Goal: Information Seeking & Learning: Learn about a topic

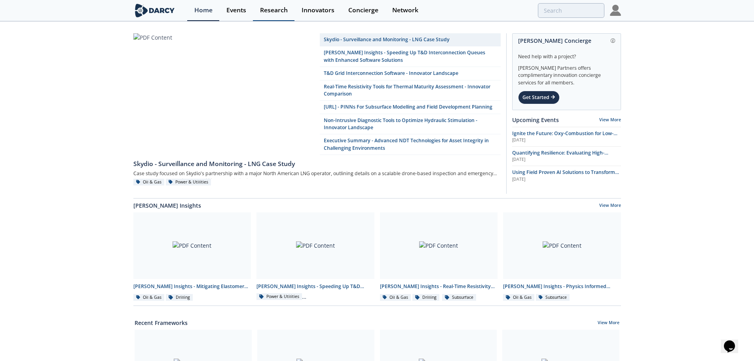
click at [278, 10] on div "Research" at bounding box center [274, 10] width 28 height 6
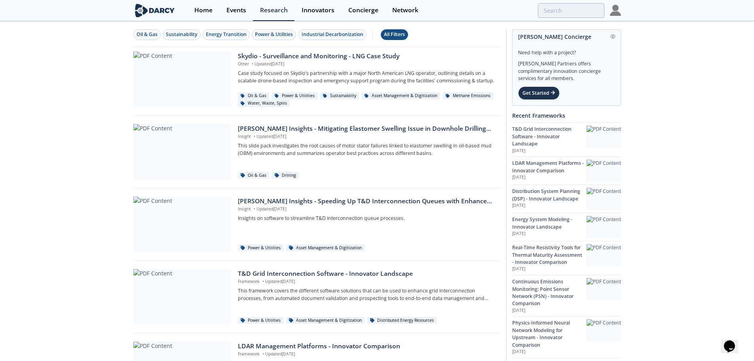
click at [403, 32] on div "All Filters" at bounding box center [394, 34] width 21 height 7
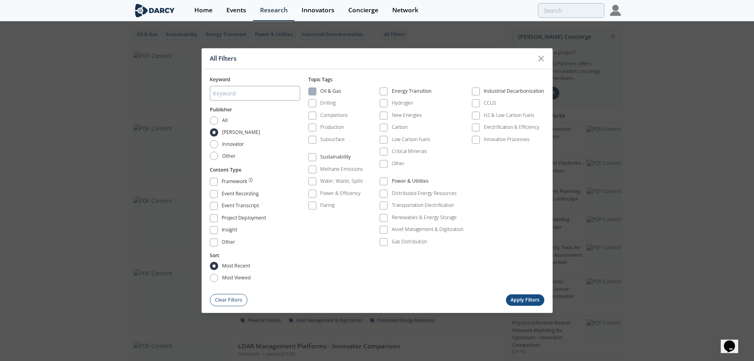
click at [323, 92] on div "Oil & Gas" at bounding box center [330, 93] width 21 height 10
click at [322, 133] on label "Production" at bounding box center [326, 127] width 36 height 11
click at [317, 86] on div "Oil & Gas Drilling Completions Production Subsurface Sustainability Methane Emi…" at bounding box center [426, 168] width 236 height 171
click at [314, 91] on span at bounding box center [313, 92] width 6 height 6
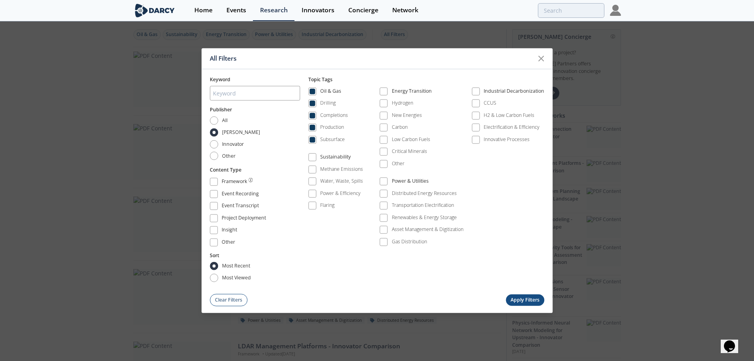
click at [522, 301] on button "Apply Filters" at bounding box center [525, 299] width 39 height 11
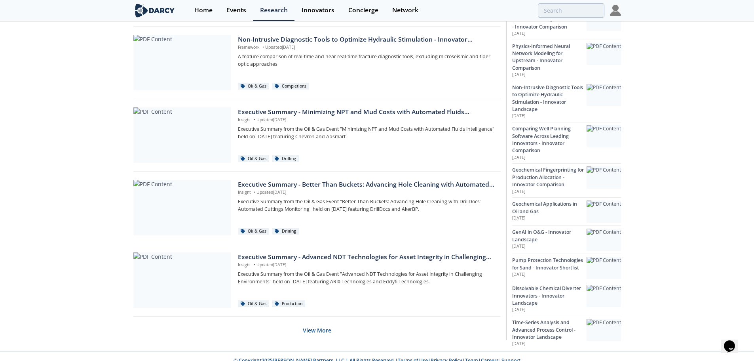
scroll to position [461, 0]
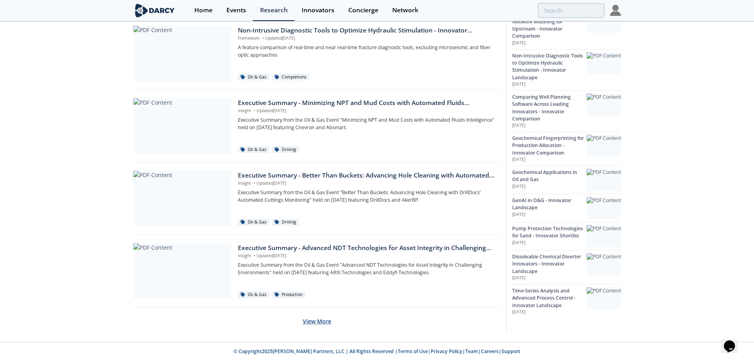
click at [321, 324] on button "View More" at bounding box center [317, 320] width 29 height 19
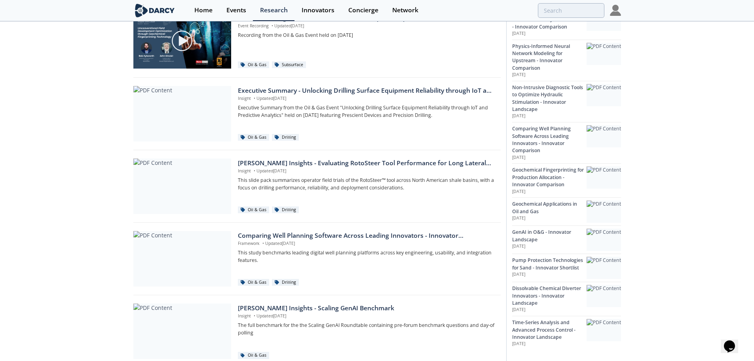
scroll to position [857, 0]
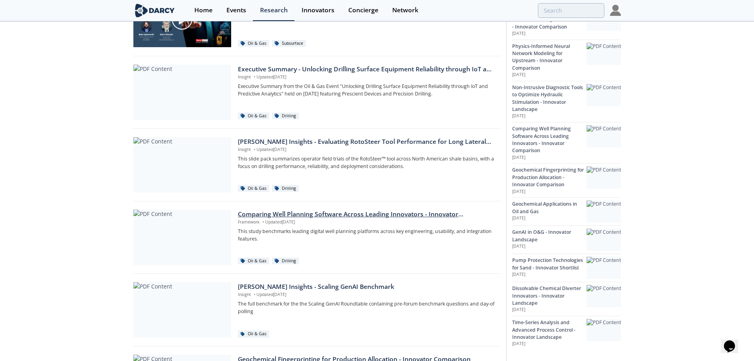
click at [251, 215] on div "Comparing Well Planning Software Across Leading Innovators - Innovator Comparis…" at bounding box center [366, 214] width 257 height 10
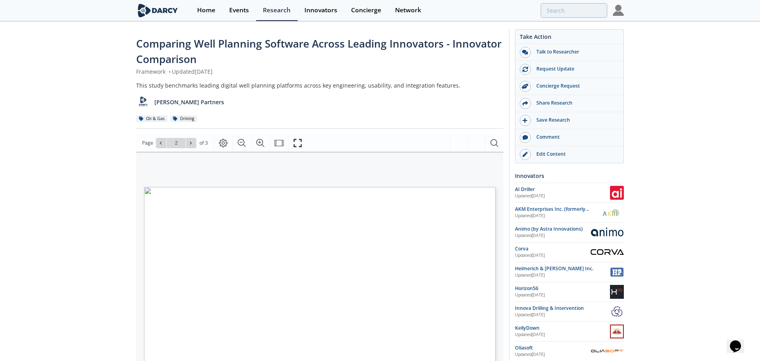
type input "1"
click at [104, 204] on div "Comparing Well Planning Software Across Leading Innovators - Innovator Comparis…" at bounding box center [377, 309] width 754 height 574
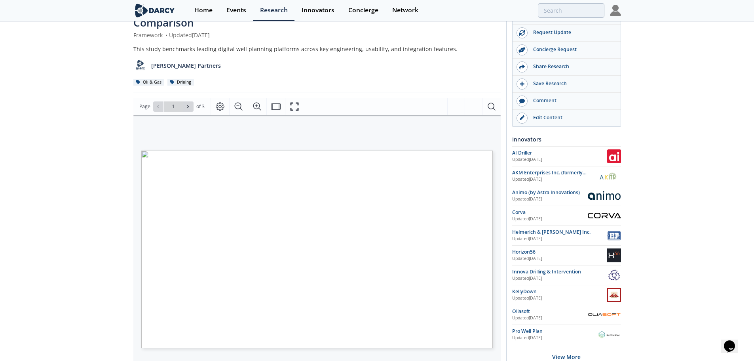
scroll to position [79, 0]
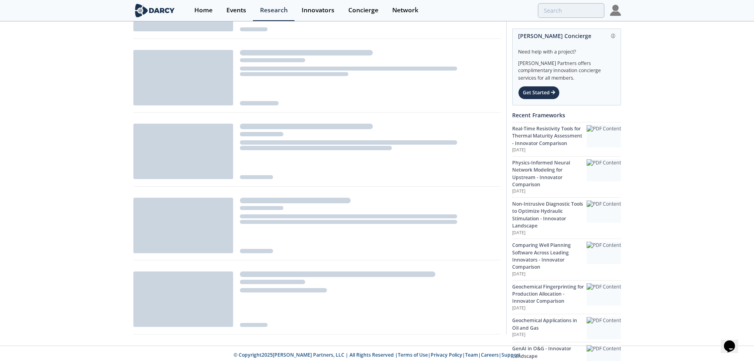
scroll to position [451, 0]
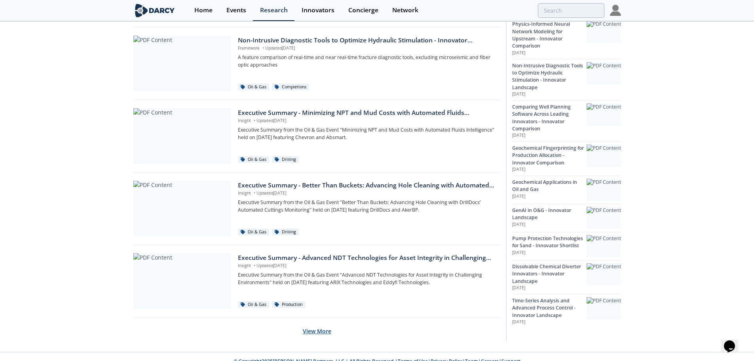
click at [307, 326] on button "View More" at bounding box center [317, 330] width 29 height 19
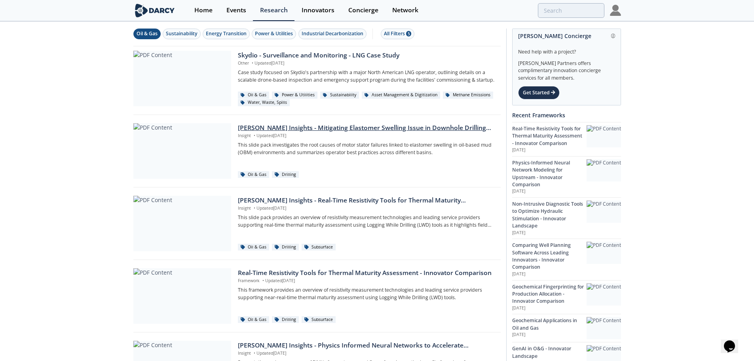
scroll to position [0, 0]
click at [401, 38] on div "All Filters 5" at bounding box center [397, 34] width 27 height 7
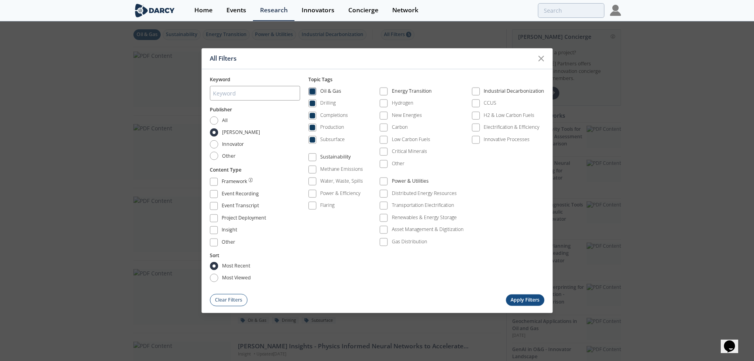
click at [320, 95] on label "Oil & Gas" at bounding box center [335, 91] width 55 height 11
click at [321, 89] on label "Oil & Gas" at bounding box center [335, 91] width 55 height 11
click at [314, 92] on span at bounding box center [313, 92] width 6 height 6
click at [316, 131] on span at bounding box center [312, 128] width 8 height 8
click at [525, 301] on button "Apply Filters" at bounding box center [525, 299] width 39 height 11
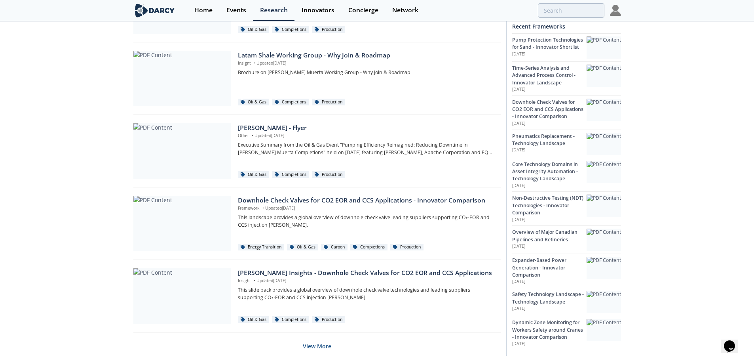
scroll to position [461, 0]
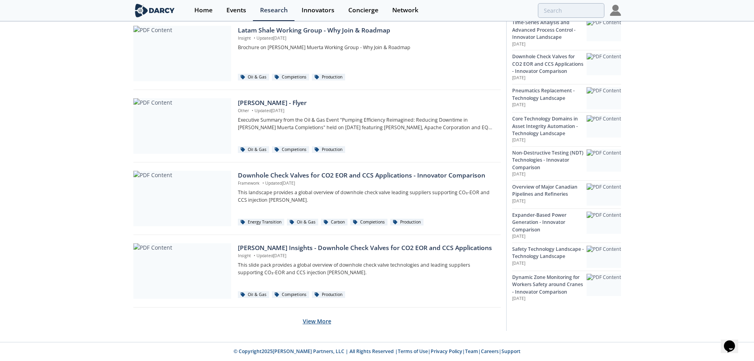
click at [322, 322] on button "View More" at bounding box center [317, 320] width 29 height 19
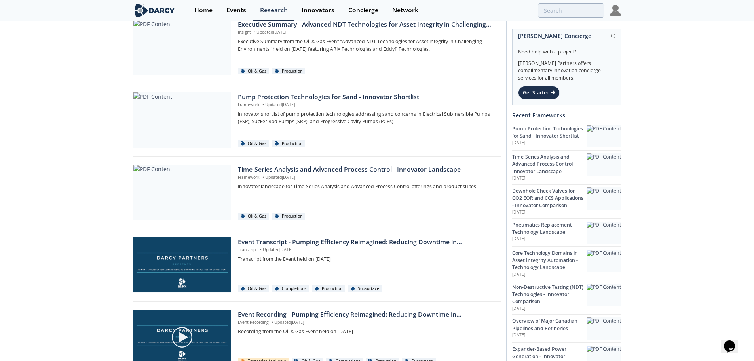
scroll to position [0, 0]
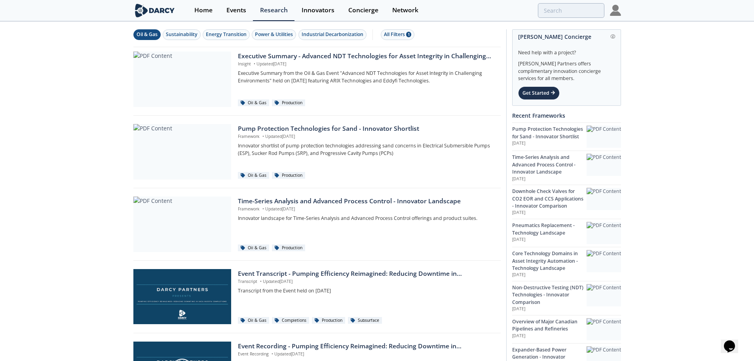
click at [140, 36] on div "Oil & Gas" at bounding box center [147, 34] width 21 height 7
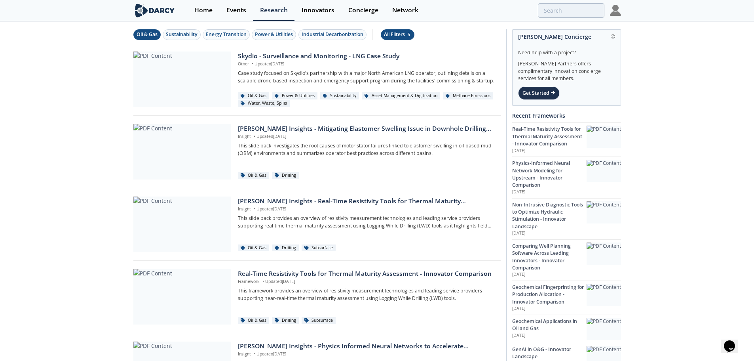
click at [400, 37] on div "All Filters 5" at bounding box center [397, 34] width 27 height 7
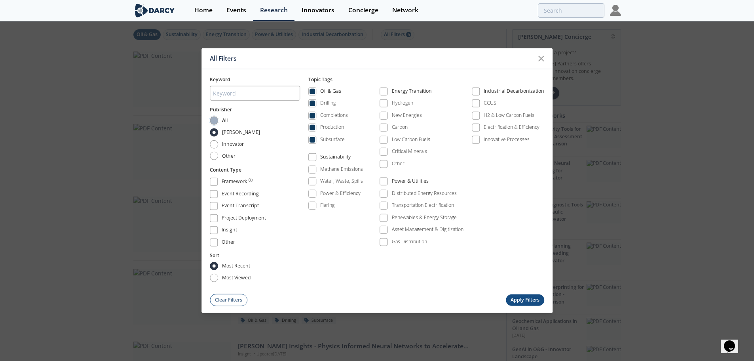
click at [214, 122] on input "All" at bounding box center [214, 120] width 8 height 8
radio input "true"
click at [214, 122] on input "All" at bounding box center [214, 120] width 8 height 8
click at [219, 132] on label "Darcy" at bounding box center [236, 132] width 52 height 8
click at [218, 132] on input "Darcy" at bounding box center [214, 132] width 8 height 8
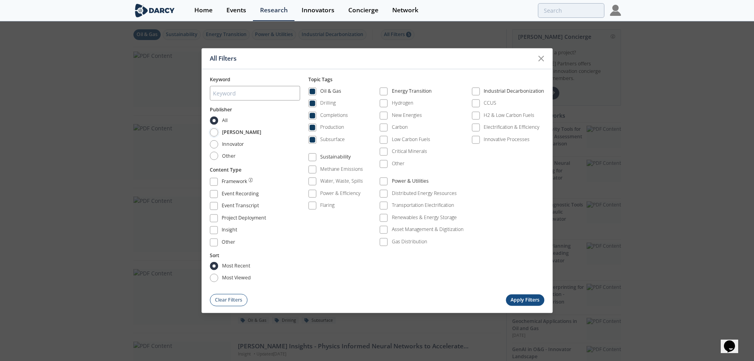
radio input "true"
click at [219, 226] on label "Insight" at bounding box center [255, 230] width 90 height 11
click at [214, 232] on span at bounding box center [214, 230] width 6 height 6
click at [523, 303] on button "Apply Filters" at bounding box center [525, 299] width 39 height 11
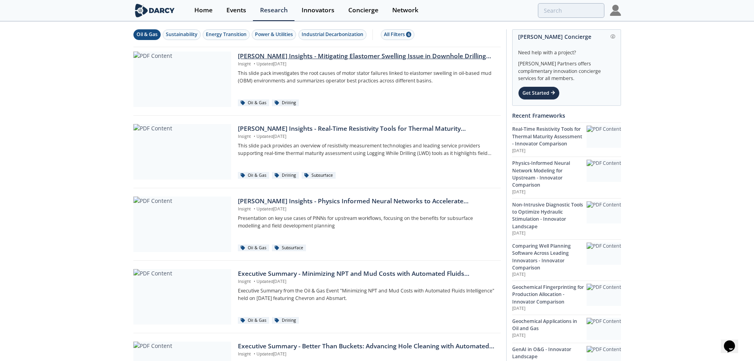
click at [356, 60] on div "[PERSON_NAME] Insights - Mitigating Elastomer Swelling Issue in Downhole Drilli…" at bounding box center [366, 56] width 257 height 10
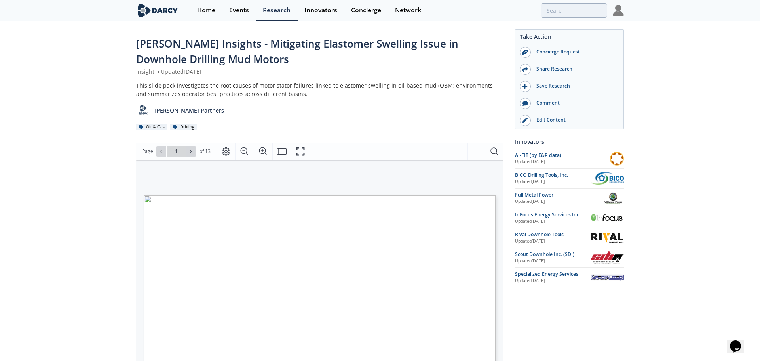
type input "2"
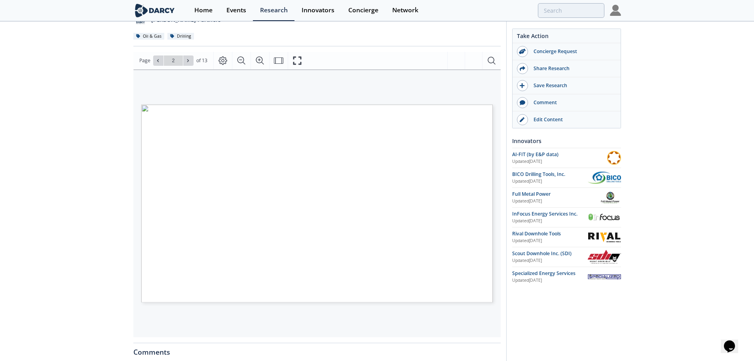
scroll to position [79, 0]
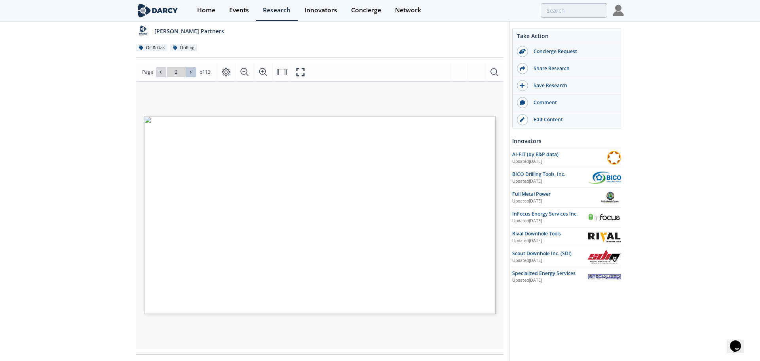
click at [190, 73] on icon at bounding box center [191, 71] width 2 height 3
type input "3"
click at [190, 73] on icon at bounding box center [191, 71] width 2 height 3
type input "4"
click at [190, 73] on icon at bounding box center [191, 71] width 2 height 3
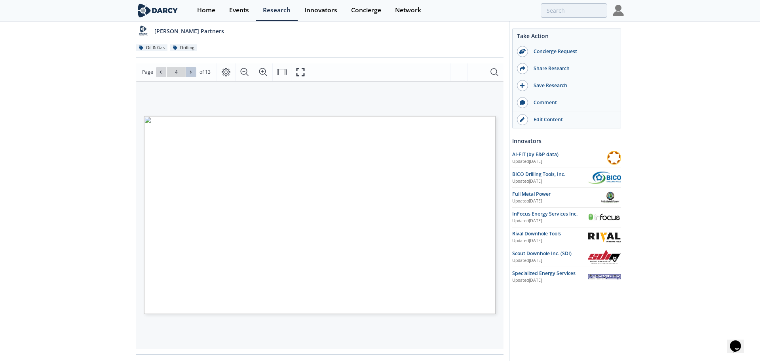
type input "5"
click at [190, 73] on icon at bounding box center [191, 71] width 2 height 3
type input "6"
click at [190, 73] on icon at bounding box center [191, 71] width 2 height 3
type input "7"
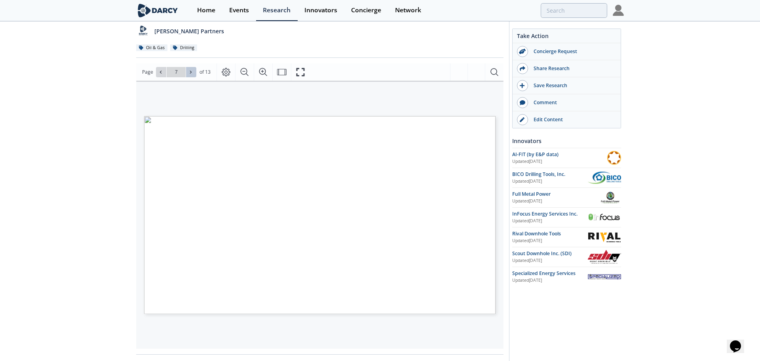
click at [190, 73] on icon at bounding box center [191, 71] width 2 height 3
type input "8"
click at [190, 73] on icon at bounding box center [191, 71] width 2 height 3
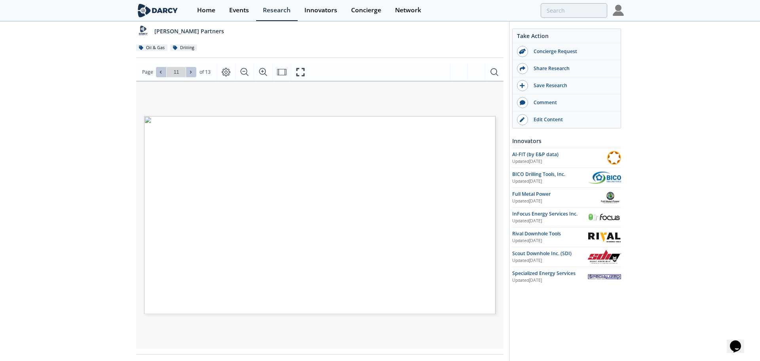
click at [156, 73] on button at bounding box center [161, 72] width 10 height 10
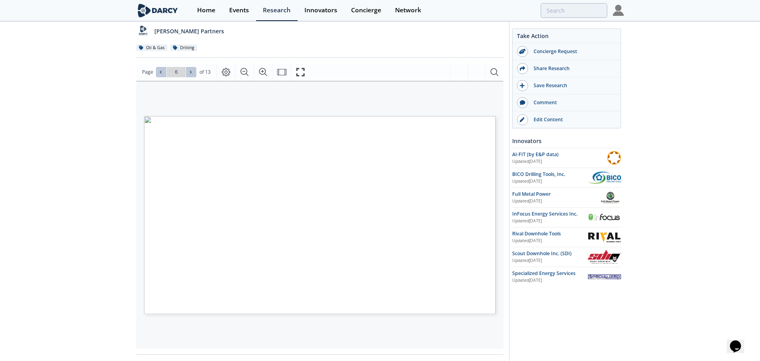
click at [156, 73] on button at bounding box center [161, 72] width 10 height 10
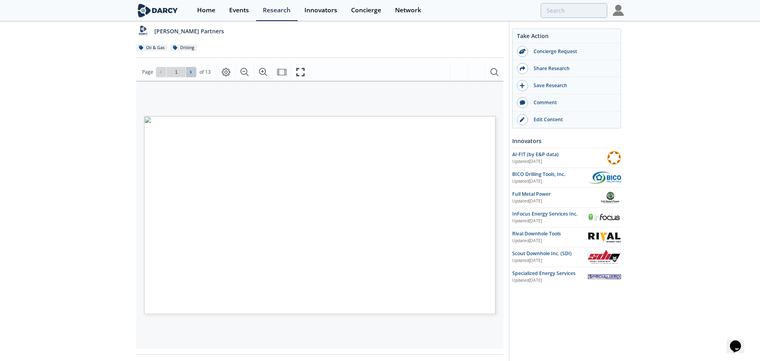
click at [194, 71] on button at bounding box center [191, 72] width 10 height 10
click at [157, 71] on button at bounding box center [161, 72] width 10 height 10
type input "1"
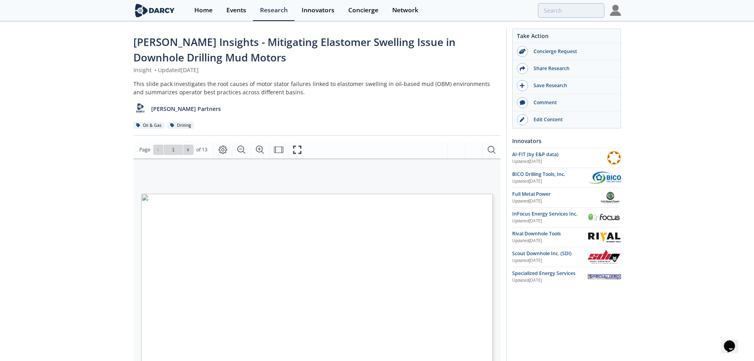
scroll to position [0, 0]
click at [205, 13] on div "Home" at bounding box center [203, 10] width 18 height 6
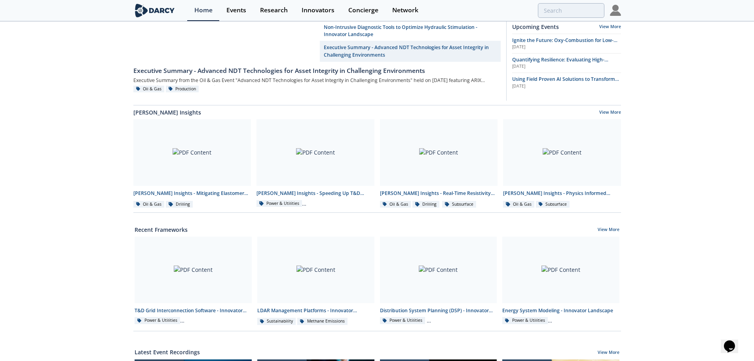
scroll to position [40, 0]
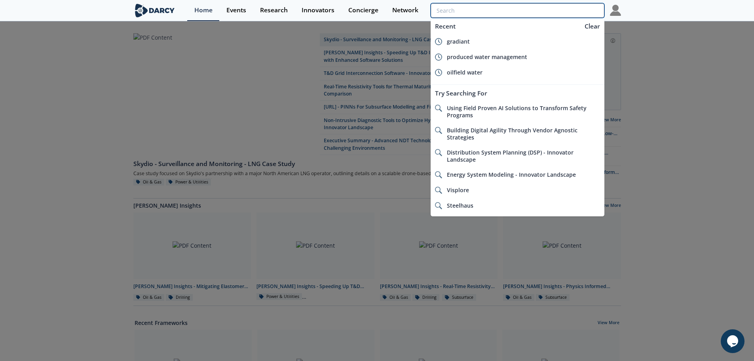
click at [543, 10] on input "search" at bounding box center [517, 10] width 173 height 15
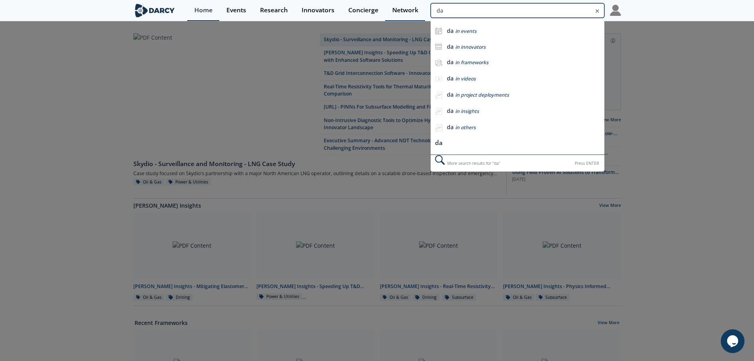
type input "d"
type input "u-shaped"
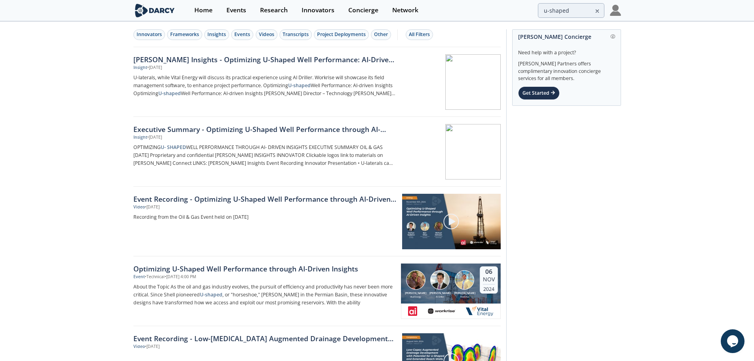
click at [597, 11] on icon at bounding box center [597, 11] width 3 height 3
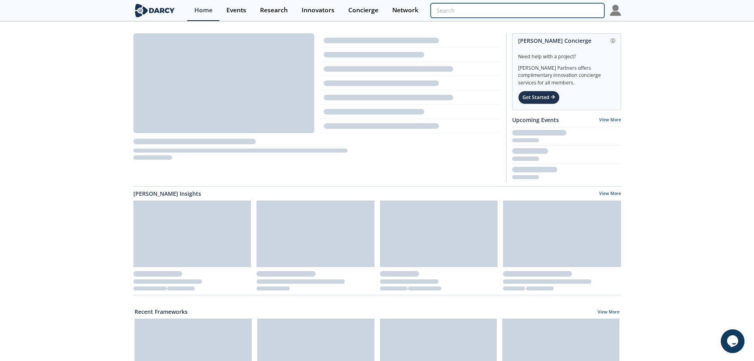
click at [569, 17] on input "search" at bounding box center [517, 10] width 173 height 15
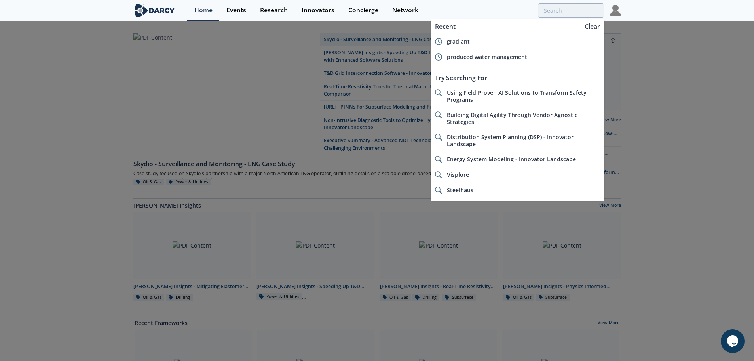
click at [668, 105] on div at bounding box center [377, 180] width 754 height 361
click at [551, 4] on input "search" at bounding box center [517, 10] width 173 height 15
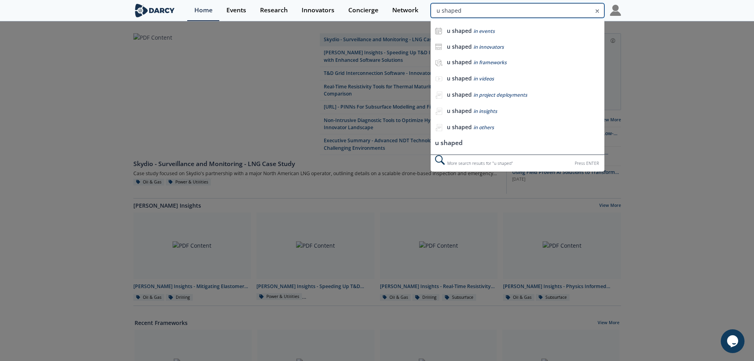
type input "u shaped"
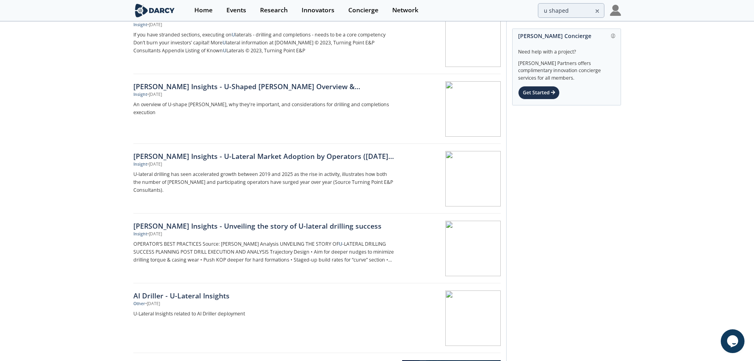
scroll to position [634, 0]
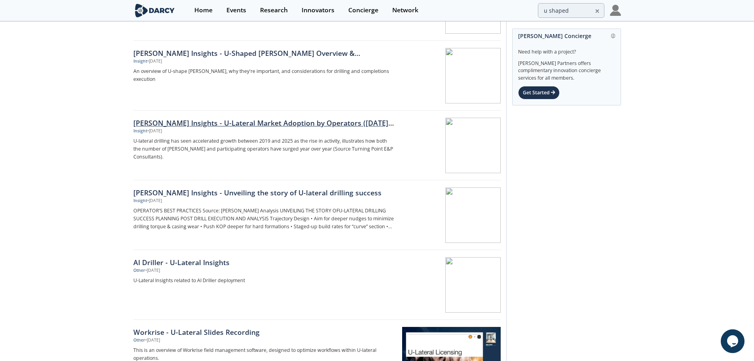
click at [461, 142] on div at bounding box center [451, 145] width 100 height 55
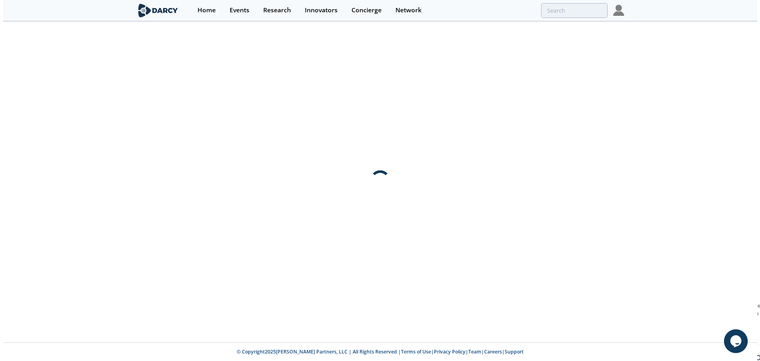
scroll to position [0, 0]
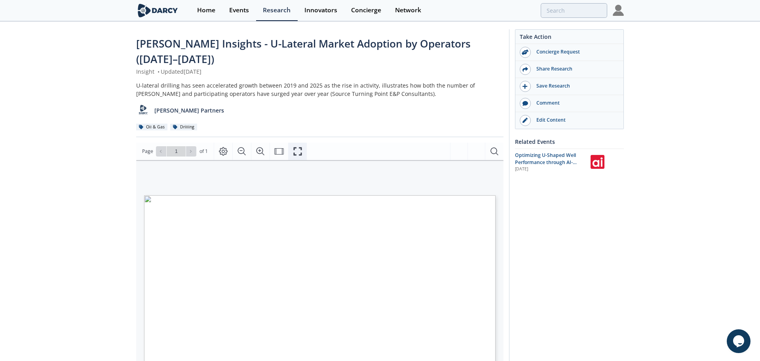
click at [299, 147] on icon "Fullscreen" at bounding box center [298, 152] width 10 height 10
type input "u shaped"
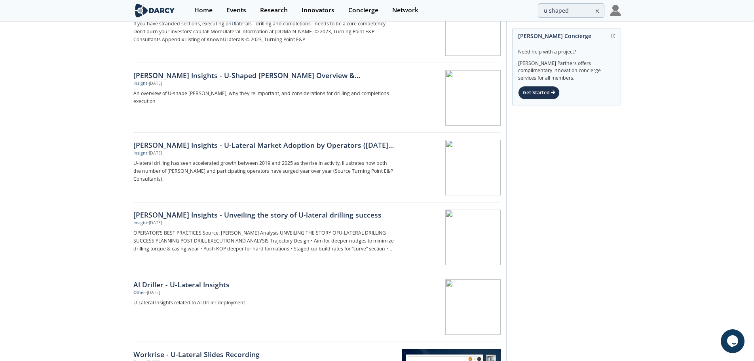
scroll to position [651, 0]
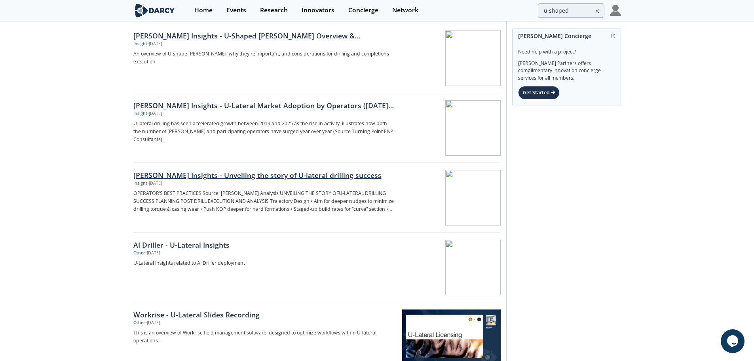
click at [396, 183] on div "Darcy Insights - Unveiling the story of U-lateral drilling success Insight • Ju…" at bounding box center [267, 197] width 268 height 55
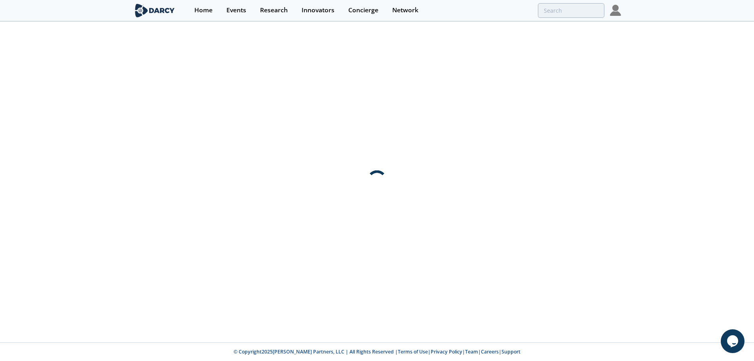
scroll to position [0, 0]
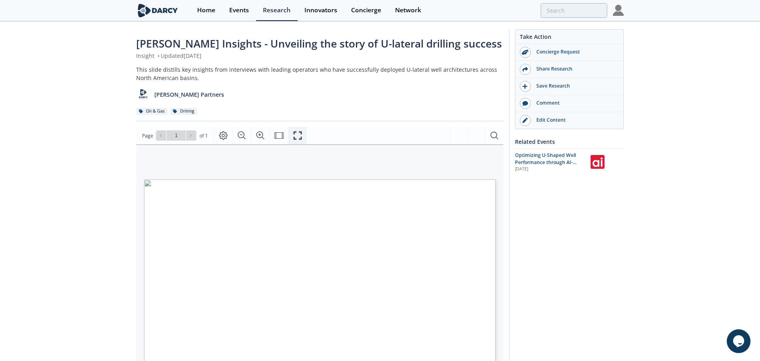
click at [300, 132] on icon "Fullscreen" at bounding box center [297, 135] width 8 height 8
type input "u shaped"
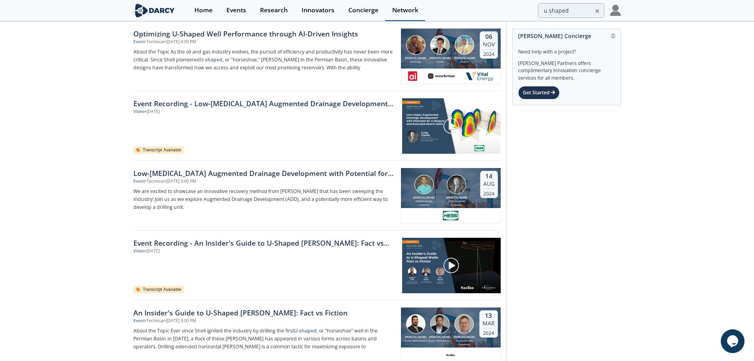
scroll to position [158, 0]
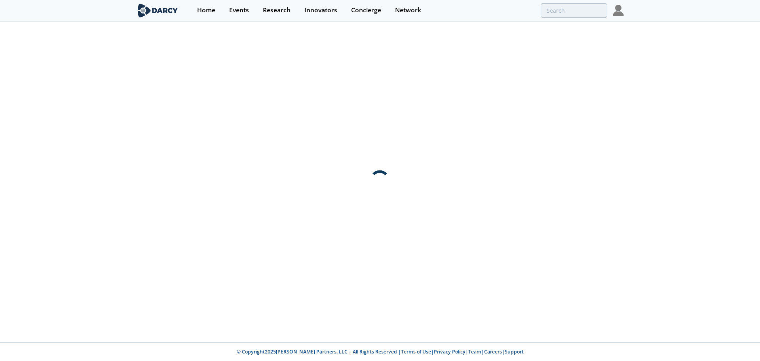
type input "u shaped"
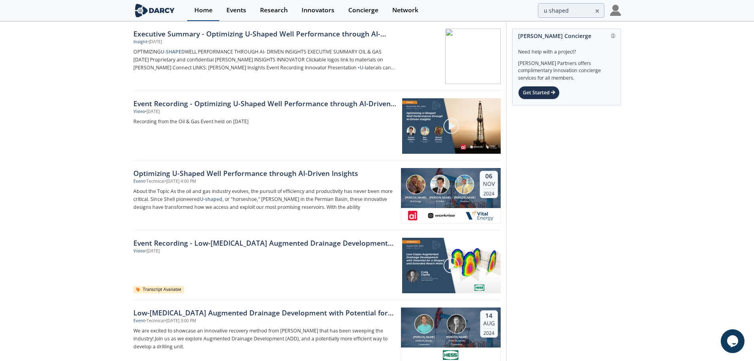
scroll to position [79, 0]
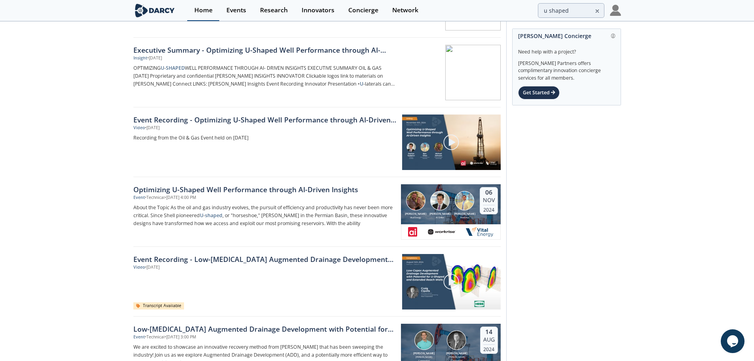
click at [205, 13] on div "Home" at bounding box center [203, 10] width 18 height 6
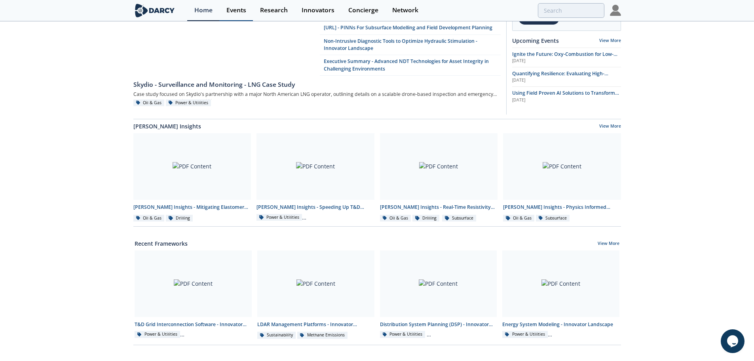
click at [245, 10] on div "Events" at bounding box center [237, 10] width 20 height 6
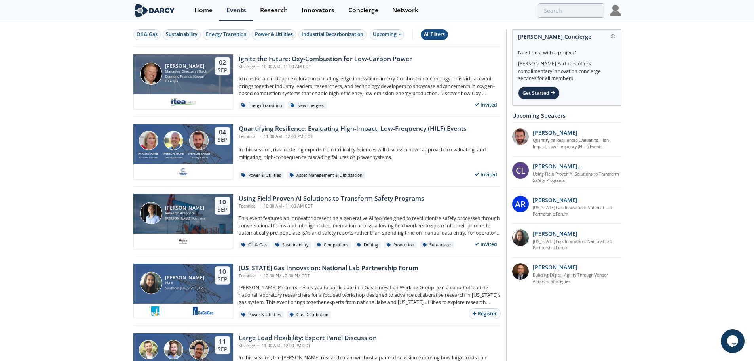
click at [437, 34] on div "All Filters" at bounding box center [434, 34] width 21 height 7
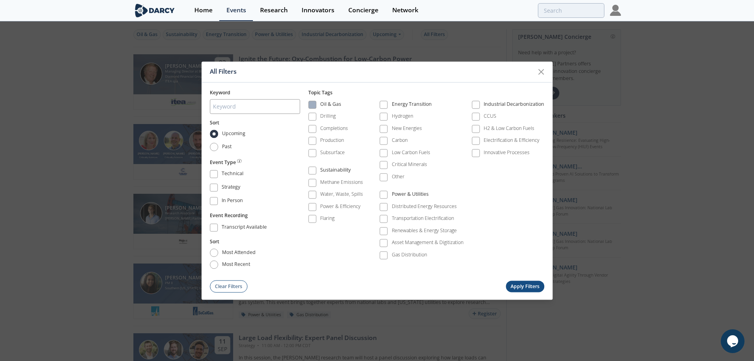
click at [316, 104] on span at bounding box center [312, 105] width 8 height 8
click at [536, 285] on button "Apply Filters" at bounding box center [525, 286] width 39 height 11
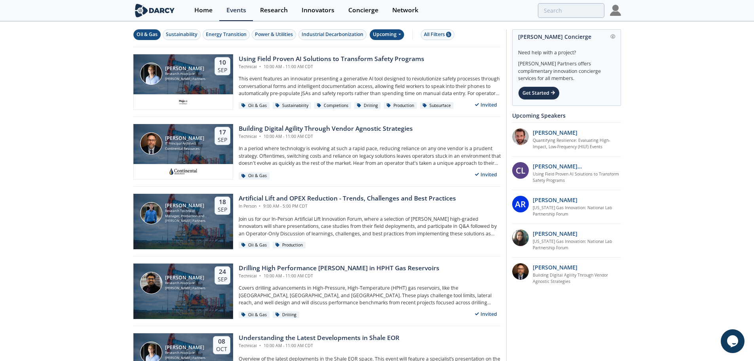
click at [386, 38] on div "Upcoming" at bounding box center [387, 34] width 34 height 11
click at [384, 58] on div "Past" at bounding box center [396, 60] width 49 height 13
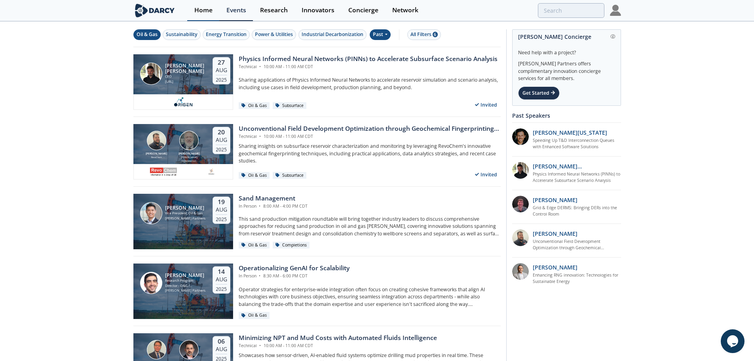
click at [190, 13] on link "Home" at bounding box center [203, 10] width 32 height 21
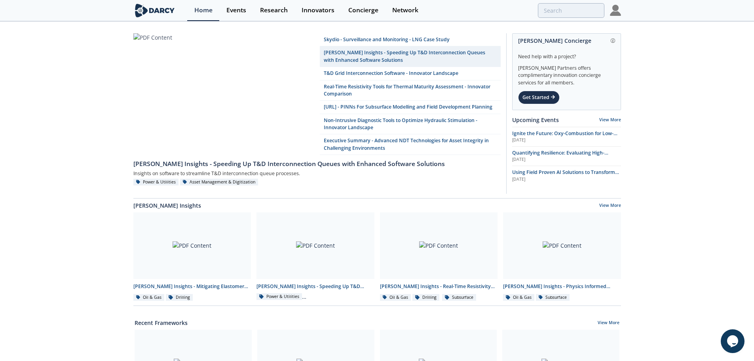
click at [52, 132] on div "Skydio - Surveillance and Monitoring - LNG Case Study Darcy Insights - Speeding…" at bounding box center [377, 361] width 754 height 678
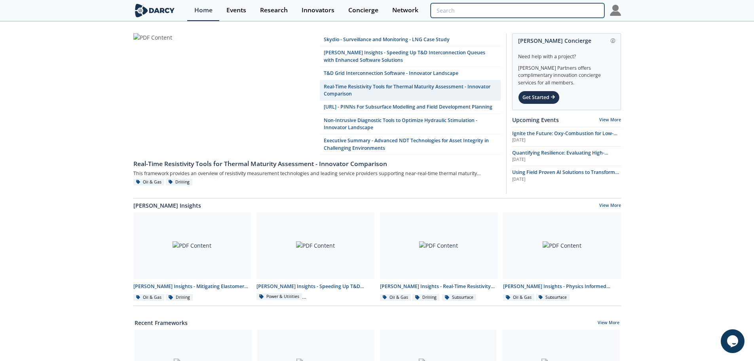
click at [547, 17] on input "search" at bounding box center [517, 10] width 173 height 15
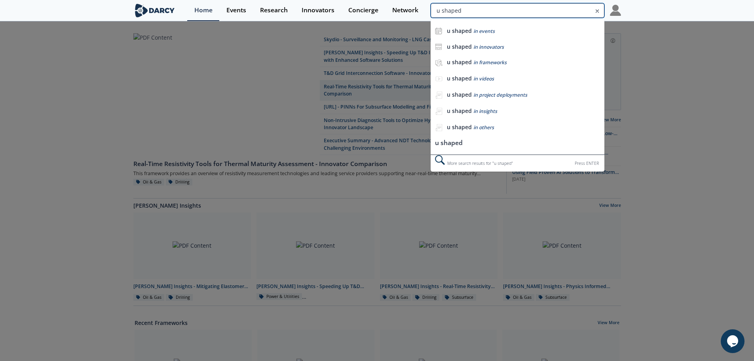
type input "u shaped"
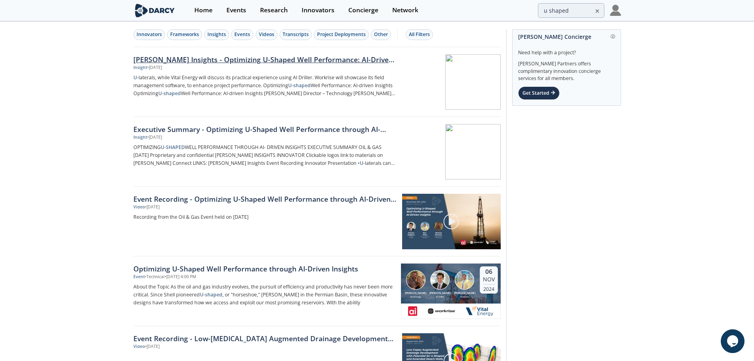
click at [346, 57] on div "Darcy Insights - Optimizing U-Shaped Well Performance: AI-Driven Insights" at bounding box center [264, 59] width 262 height 10
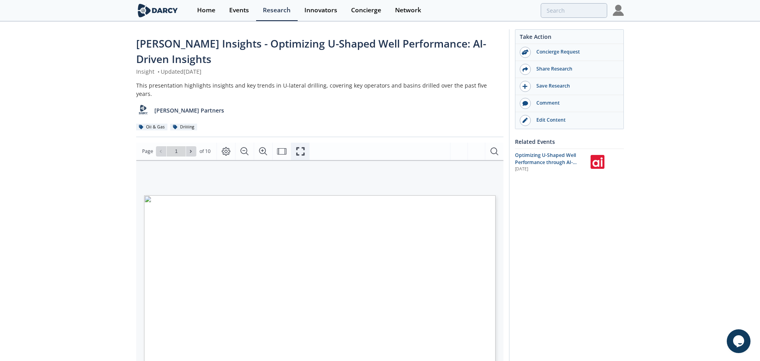
click at [306, 146] on button "Fullscreen" at bounding box center [300, 151] width 19 height 17
click at [206, 13] on div "Home" at bounding box center [203, 10] width 18 height 6
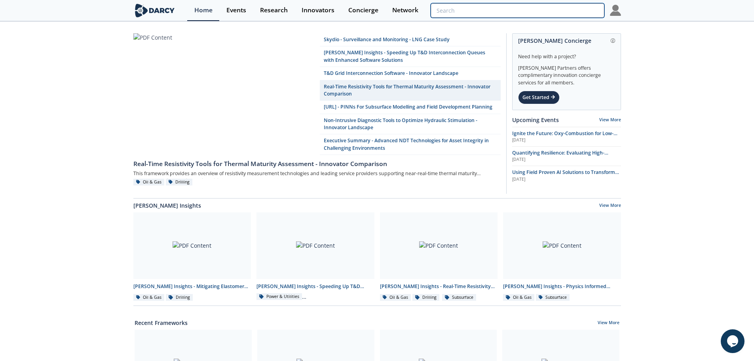
click at [582, 4] on input "search" at bounding box center [517, 10] width 173 height 15
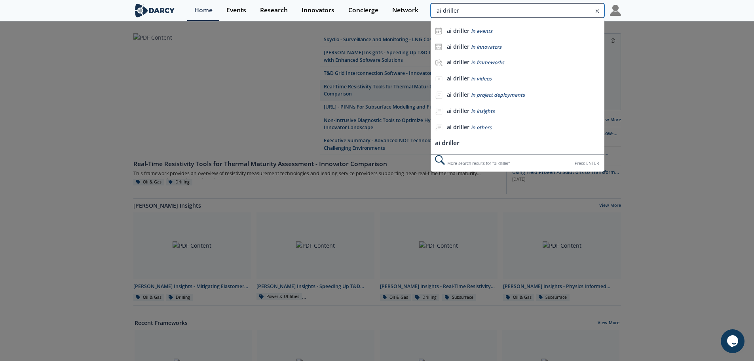
type input "ai driller"
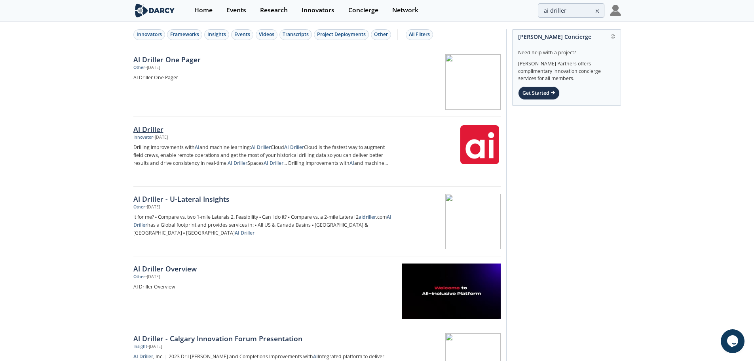
click at [155, 131] on div "AI Driller" at bounding box center [264, 129] width 262 height 10
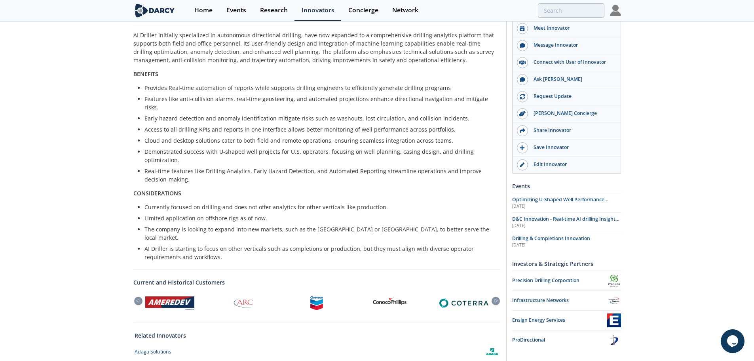
scroll to position [198, 0]
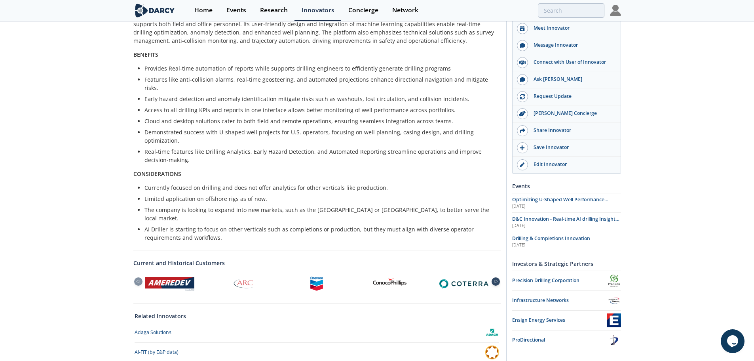
click at [497, 280] on icon at bounding box center [496, 282] width 10 height 4
click at [496, 280] on icon at bounding box center [496, 281] width 3 height 3
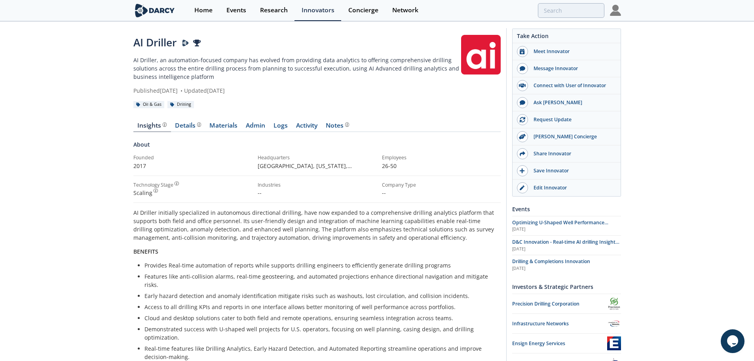
scroll to position [0, 0]
click at [187, 124] on div "Details" at bounding box center [188, 127] width 26 height 6
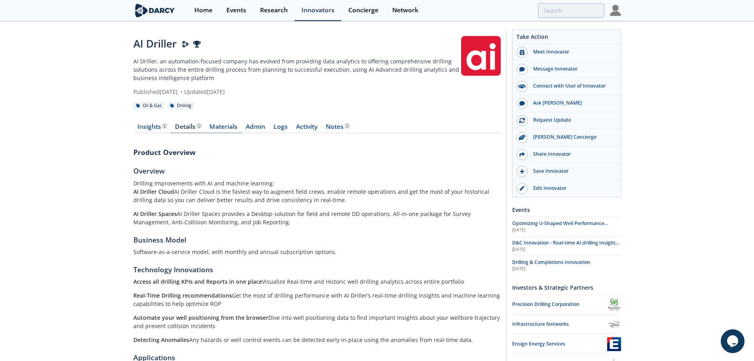
click at [229, 126] on link "Materials" at bounding box center [224, 129] width 36 height 10
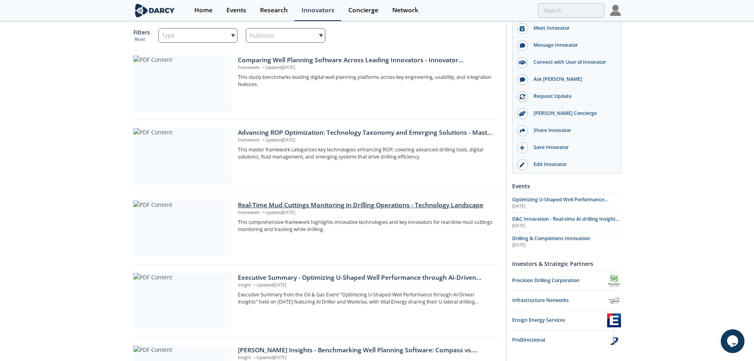
scroll to position [158, 0]
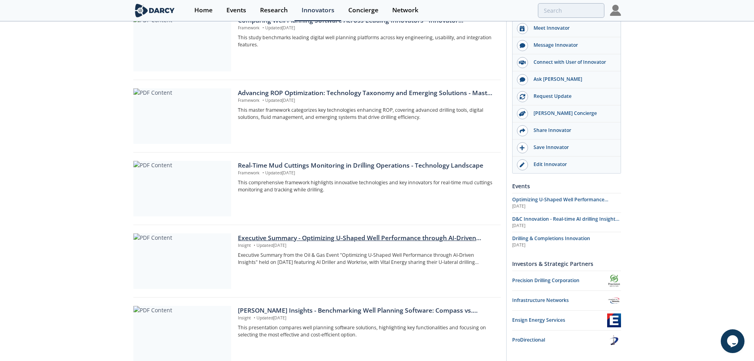
click at [179, 263] on div at bounding box center [182, 260] width 98 height 55
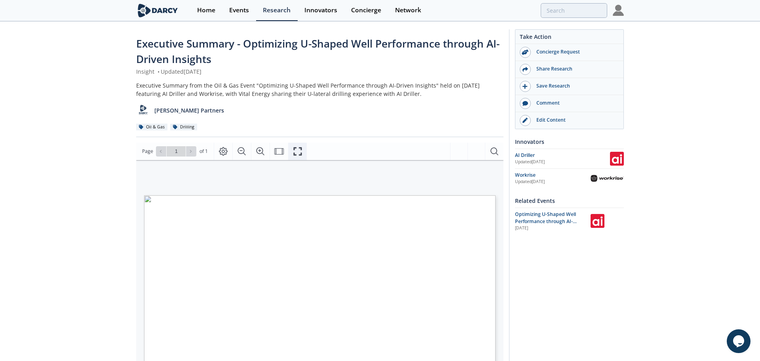
click at [301, 154] on icon "Fullscreen" at bounding box center [298, 152] width 10 height 10
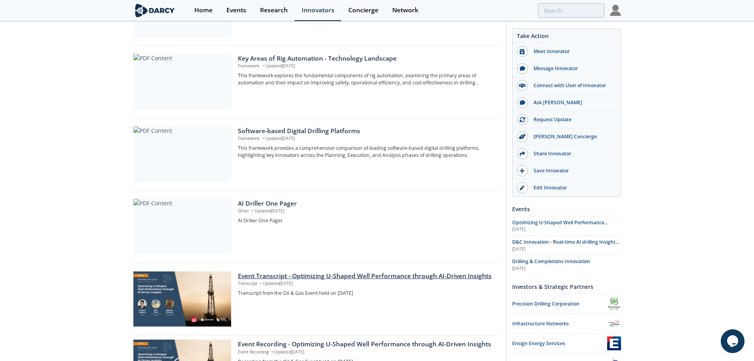
scroll to position [464, 0]
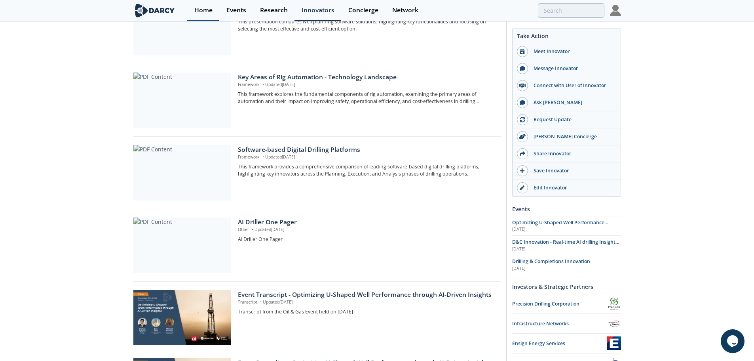
click at [210, 13] on div "Home" at bounding box center [203, 10] width 18 height 6
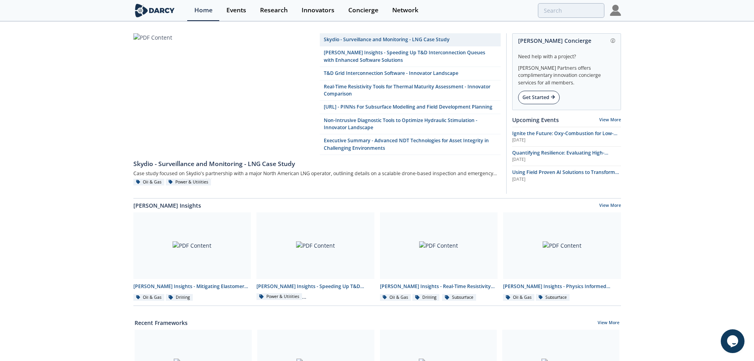
click at [548, 95] on div "Get Started" at bounding box center [539, 97] width 42 height 13
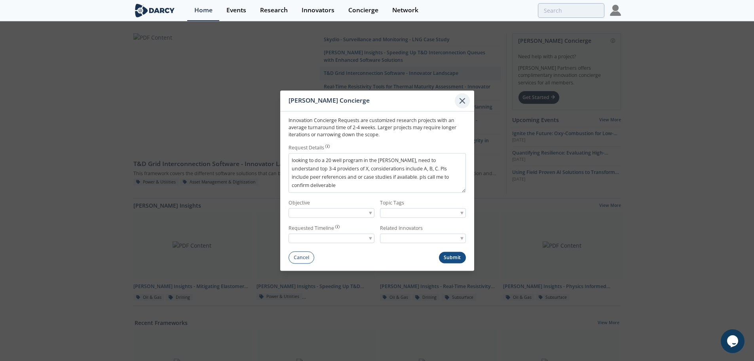
type textarea "looking to do a 20 well program in the Bakken, need to understand top 3-4 provi…"
click at [465, 103] on icon at bounding box center [463, 101] width 10 height 10
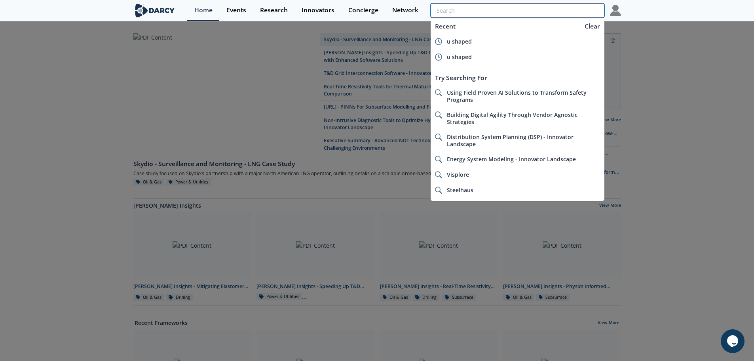
click at [566, 10] on input "search" at bounding box center [517, 10] width 173 height 15
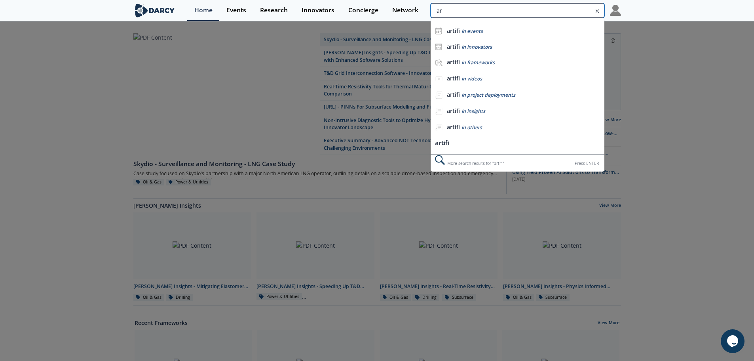
type input "a"
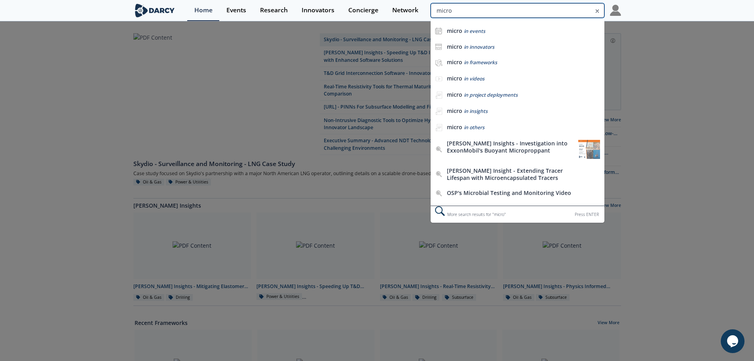
type input "micro"
click at [716, 72] on div at bounding box center [377, 180] width 754 height 361
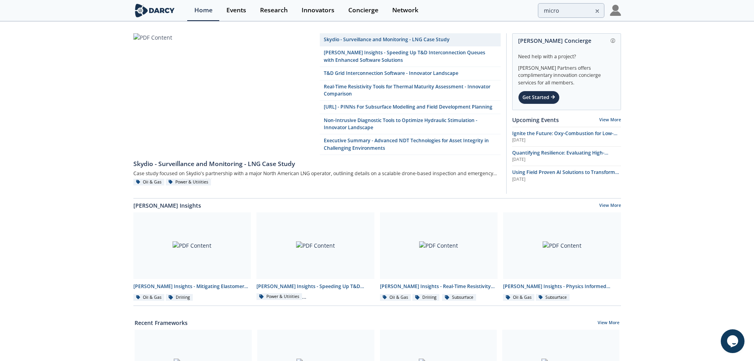
click at [598, 10] on icon at bounding box center [598, 11] width 6 height 10
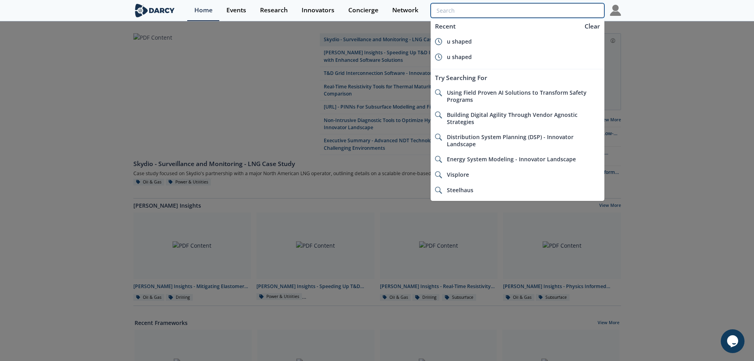
click at [571, 10] on input "search" at bounding box center [517, 10] width 173 height 15
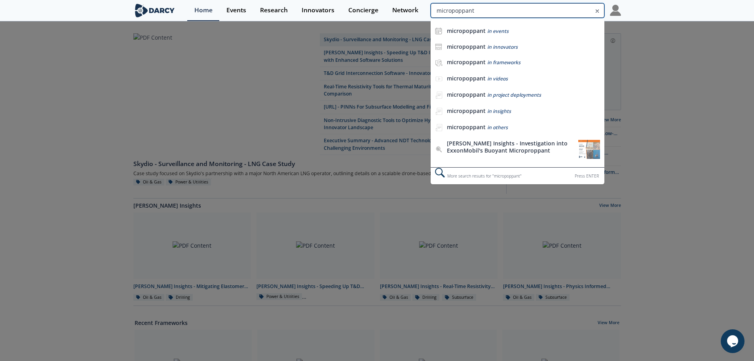
type input "micropoppant"
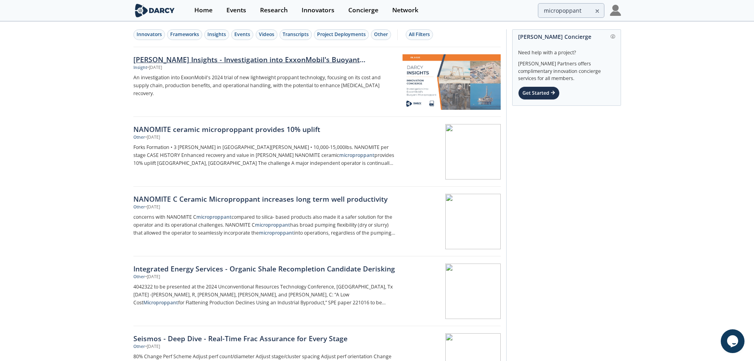
click at [304, 61] on div "Darcy Insights - Investigation into ExxonMobil's Buoyant Microproppant" at bounding box center [264, 59] width 262 height 10
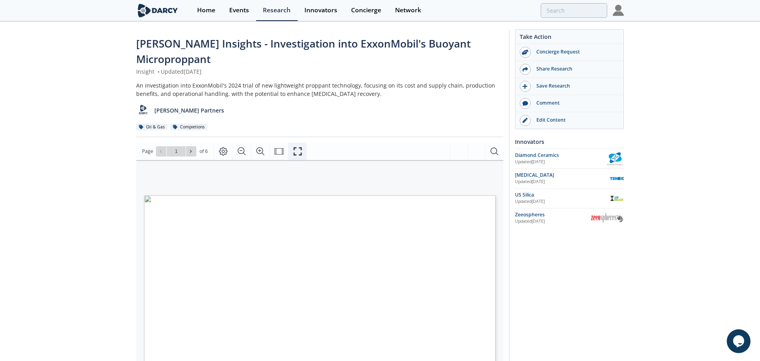
click at [299, 147] on icon "Fullscreen" at bounding box center [298, 152] width 10 height 10
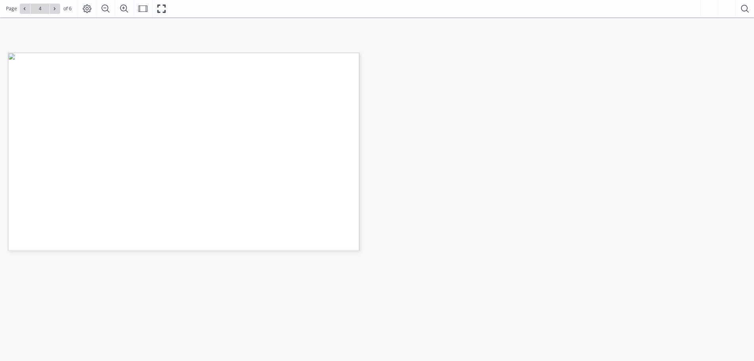
scroll to position [40, 0]
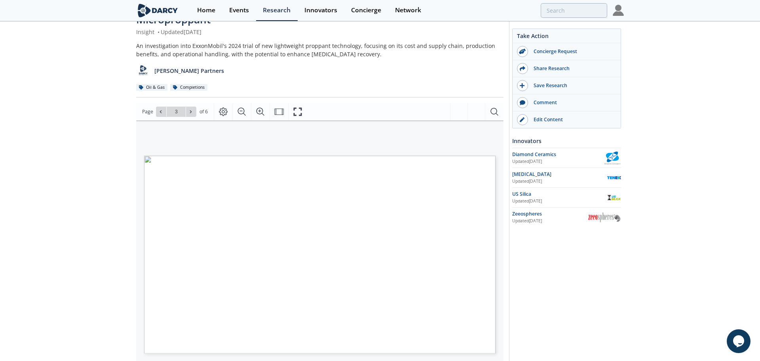
type input "2"
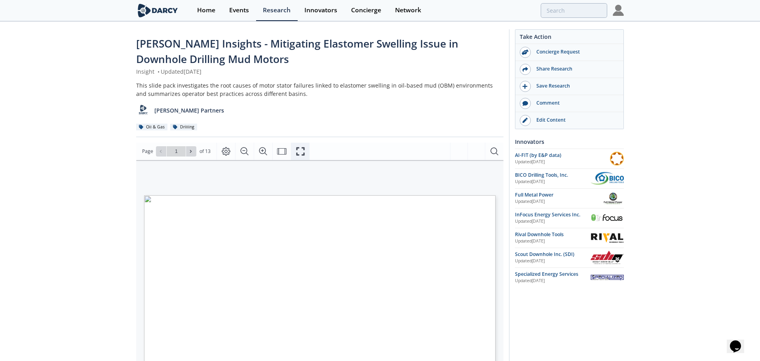
drag, startPoint x: 305, startPoint y: 152, endPoint x: 305, endPoint y: 200, distance: 47.9
click at [305, 152] on button "Fullscreen" at bounding box center [300, 151] width 19 height 17
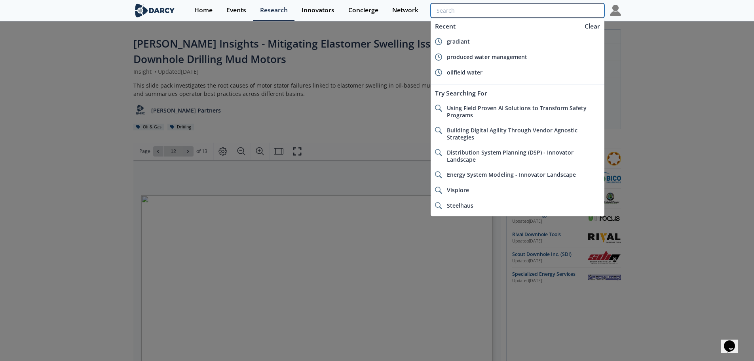
click at [550, 13] on input "search" at bounding box center [517, 10] width 173 height 15
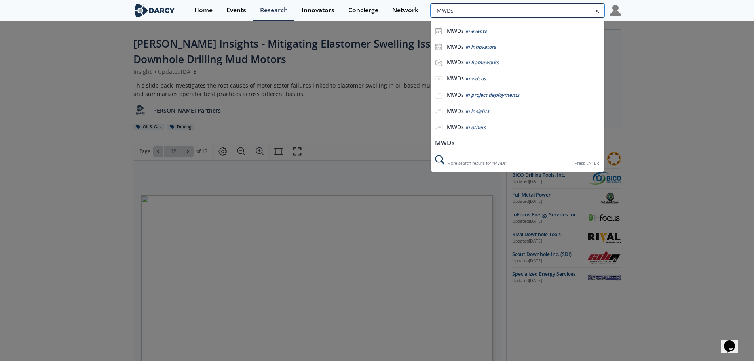
type input "MWDs"
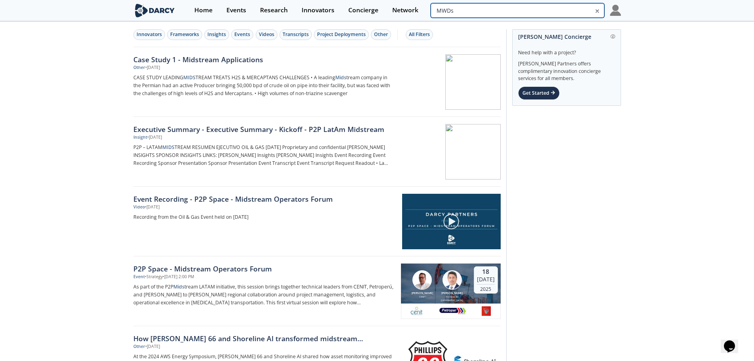
click at [560, 16] on input "MWDs" at bounding box center [517, 10] width 173 height 15
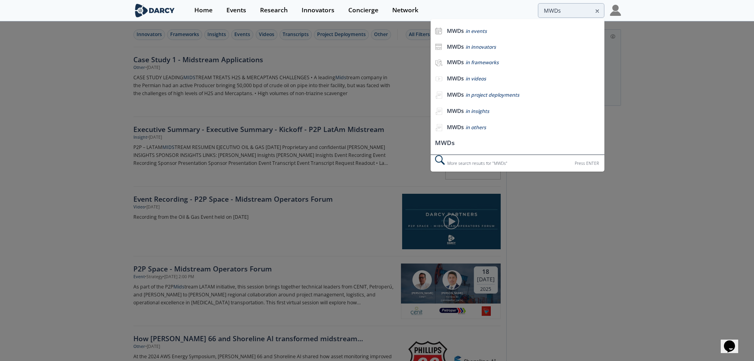
click at [596, 10] on icon at bounding box center [598, 11] width 6 height 10
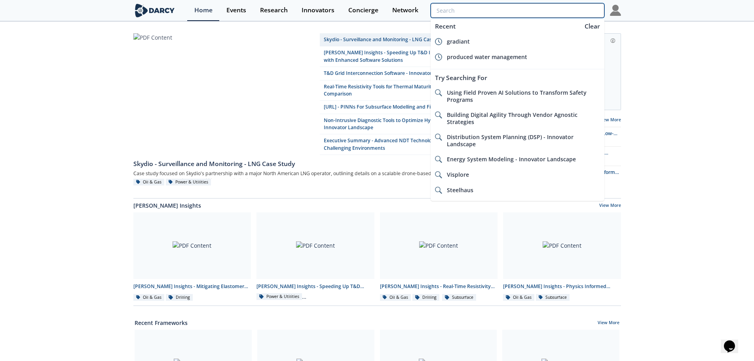
click at [596, 10] on input "search" at bounding box center [517, 10] width 173 height 15
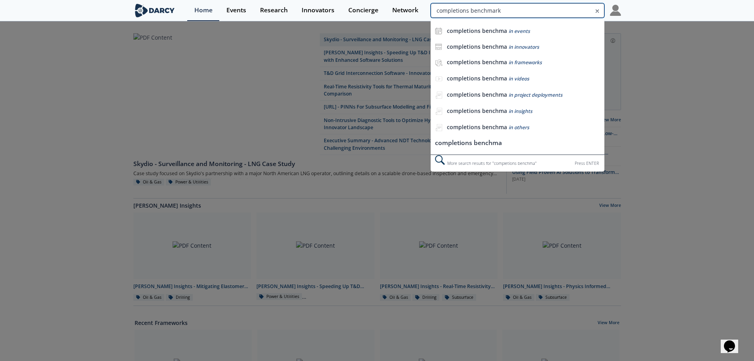
type input "completions benchmark"
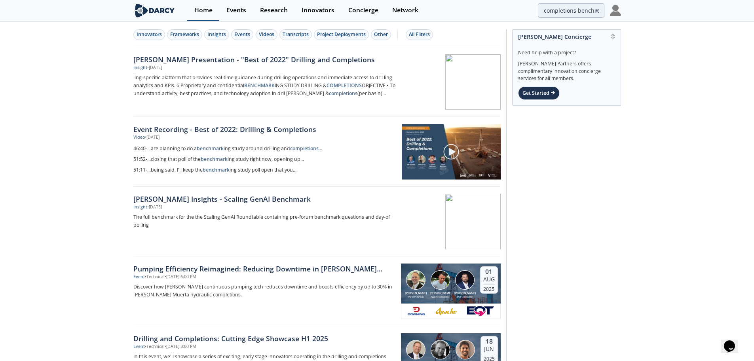
click at [217, 13] on link "Home" at bounding box center [203, 10] width 32 height 21
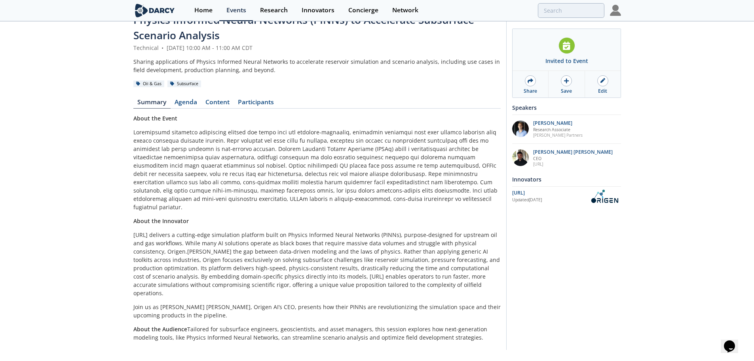
scroll to position [48, 0]
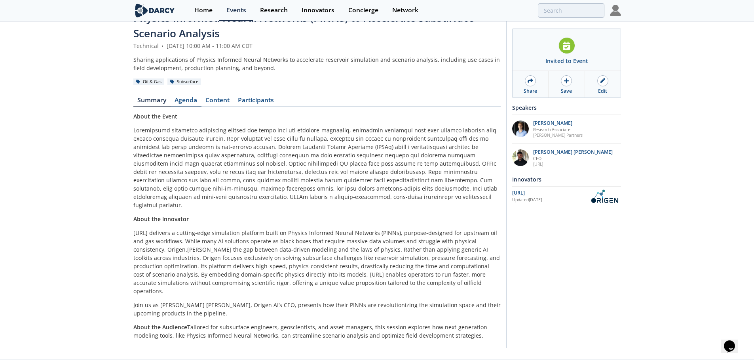
click at [179, 98] on link "Agenda" at bounding box center [186, 102] width 31 height 10
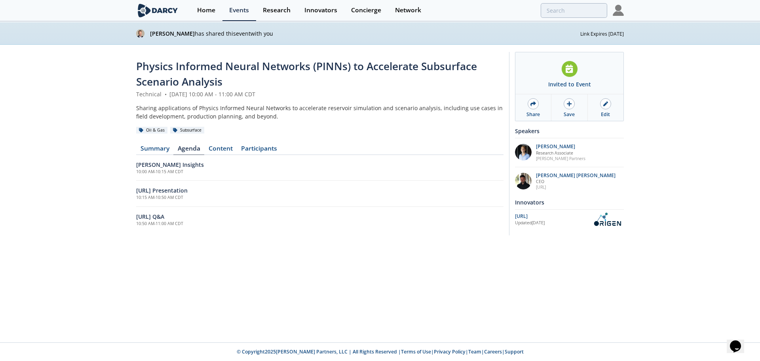
click at [225, 141] on div "Physics Informed Neural Networks (PINNs) to Accelerate Subsurface Scenario Anal…" at bounding box center [319, 146] width 367 height 174
click at [219, 149] on link "Content" at bounding box center [220, 150] width 32 height 10
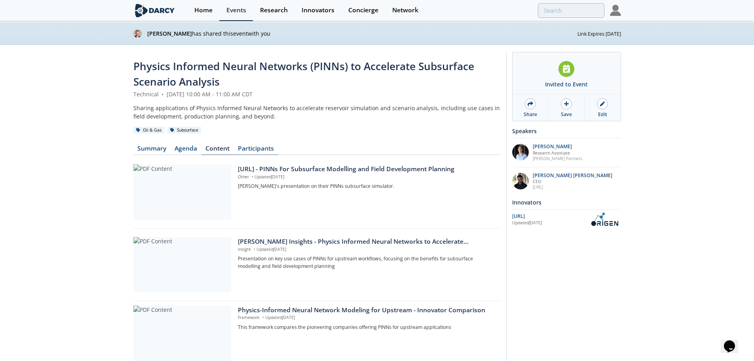
click at [253, 150] on link "Participants" at bounding box center [256, 150] width 44 height 10
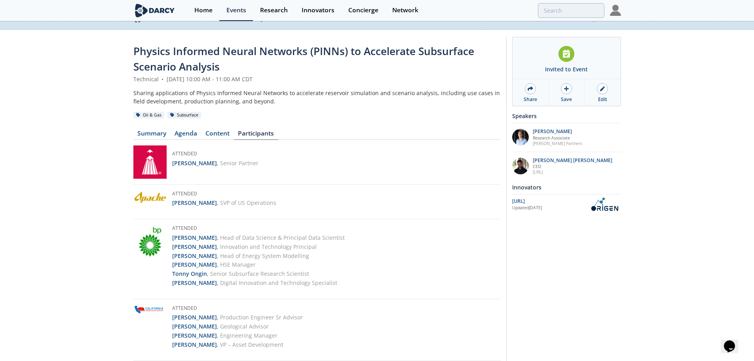
scroll to position [15, 0]
click at [212, 133] on link "Content" at bounding box center [218, 136] width 32 height 10
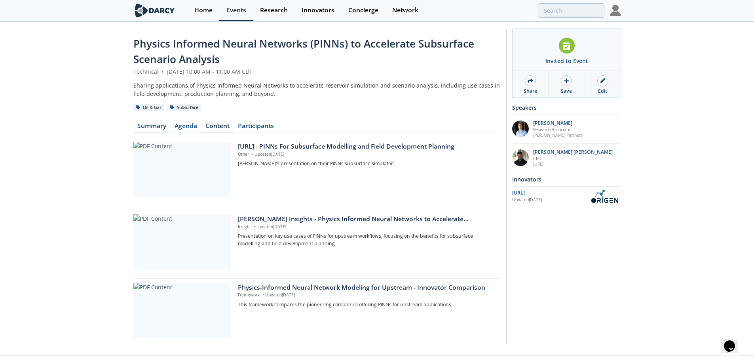
scroll to position [35, 0]
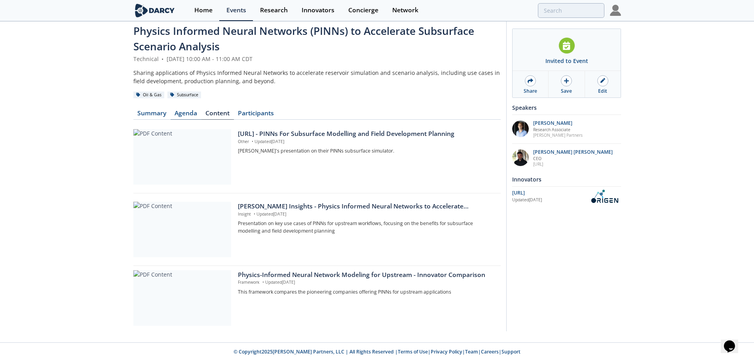
click at [189, 112] on link "Agenda" at bounding box center [186, 115] width 31 height 10
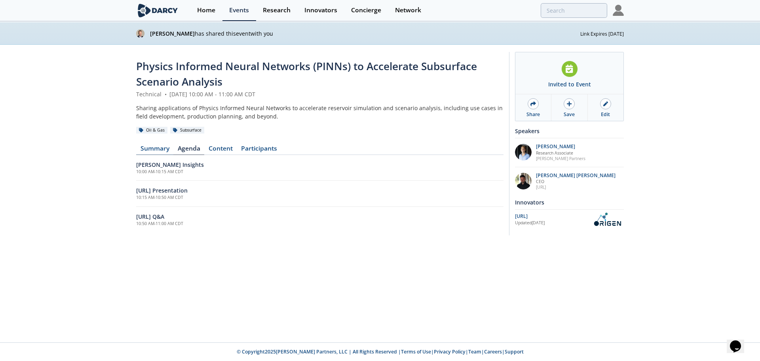
click at [150, 148] on link "Summary" at bounding box center [154, 150] width 37 height 10
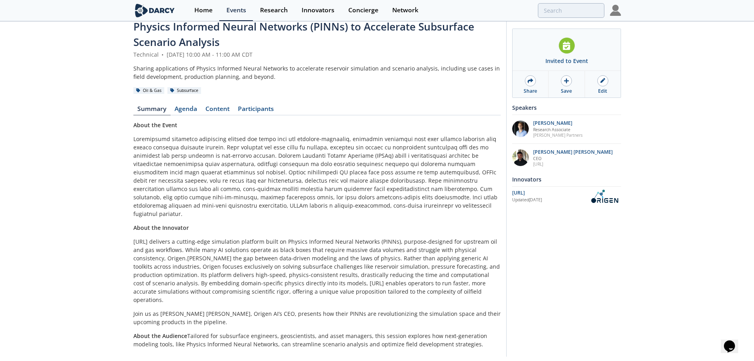
scroll to position [48, 0]
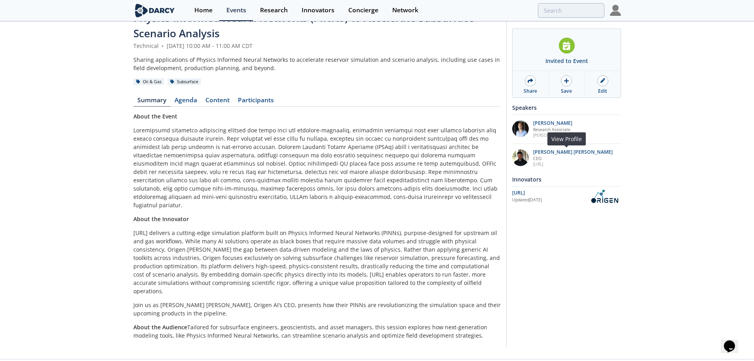
click at [541, 164] on p "OriGen.AI" at bounding box center [573, 164] width 80 height 6
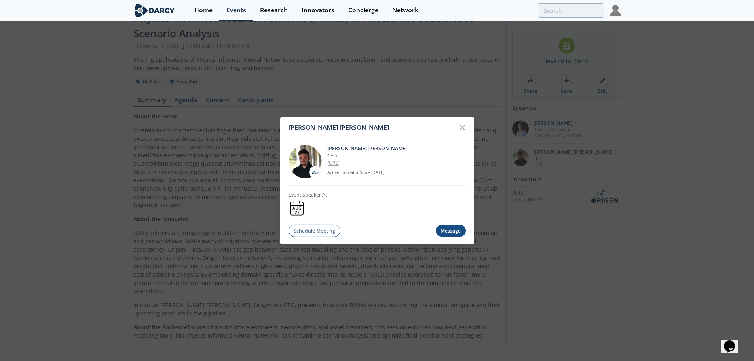
click at [339, 164] on link "OriGen.AI" at bounding box center [333, 163] width 12 height 7
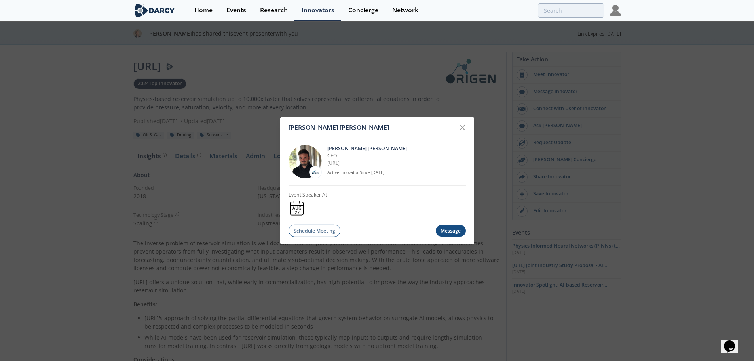
click at [139, 133] on div "Ruben Rodriguez Torrado Ruben Rodriguez Torrado CEO OriGen.AI Active Innovator …" at bounding box center [377, 180] width 754 height 361
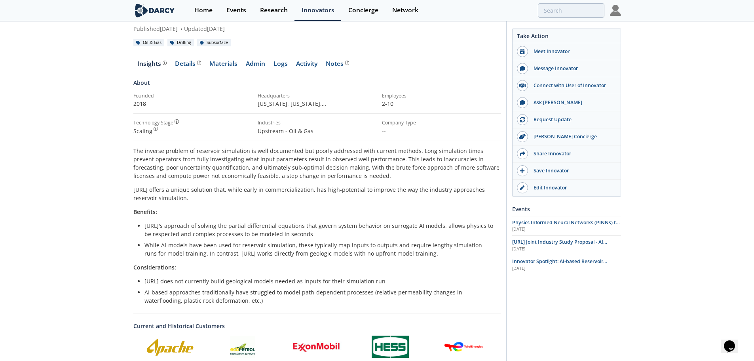
scroll to position [79, 0]
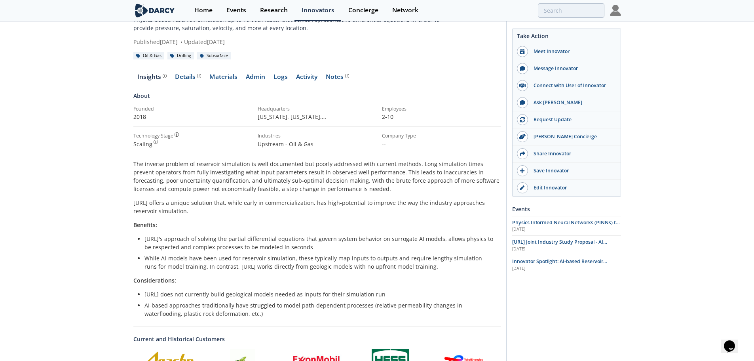
click at [181, 76] on div "Details" at bounding box center [188, 77] width 26 height 6
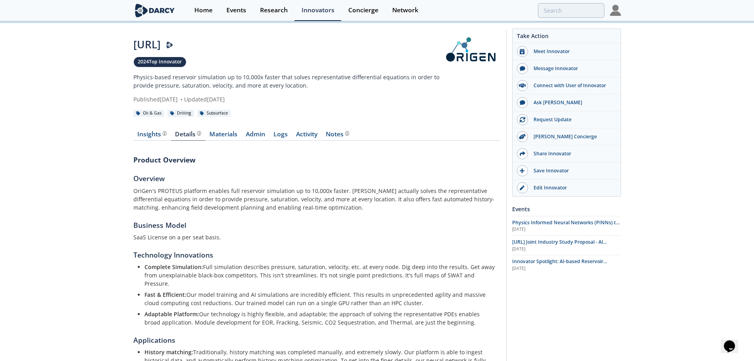
scroll to position [7, 0]
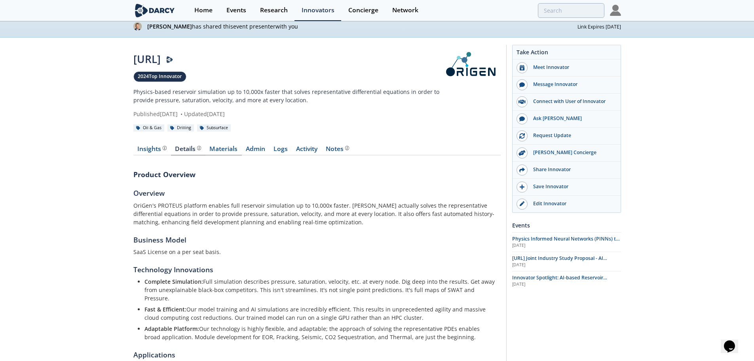
click at [232, 148] on link "Materials" at bounding box center [224, 151] width 36 height 10
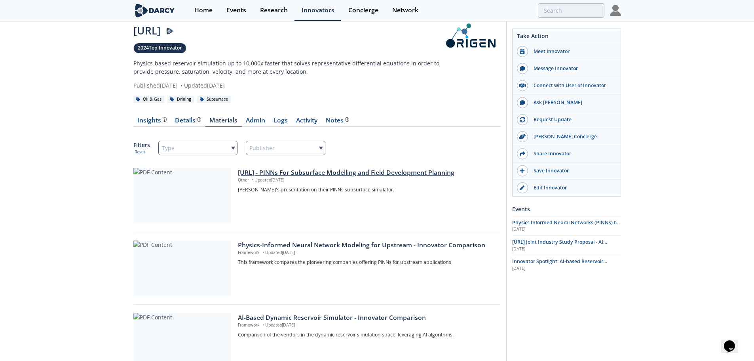
scroll to position [119, 0]
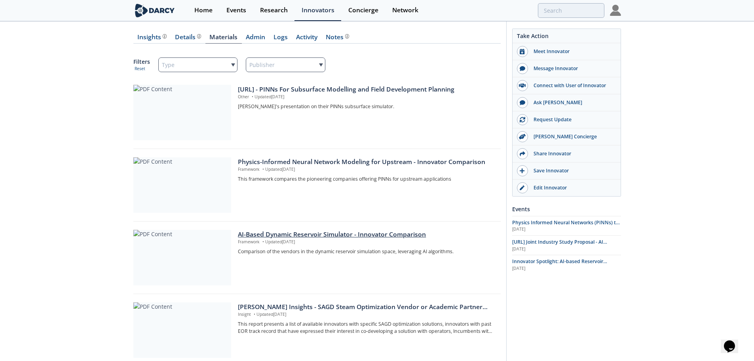
drag, startPoint x: 209, startPoint y: 257, endPoint x: 213, endPoint y: 256, distance: 4.5
click at [210, 257] on div at bounding box center [182, 257] width 98 height 55
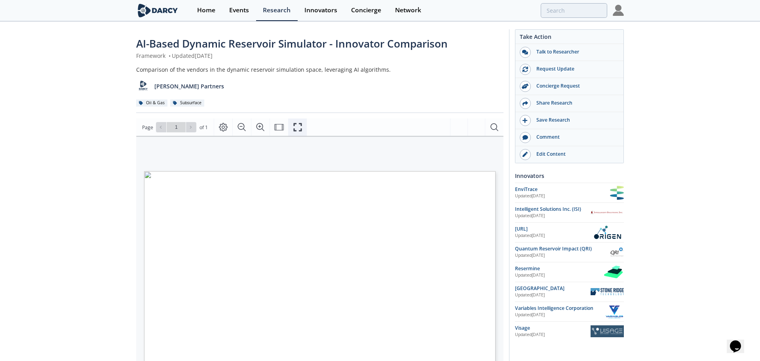
click at [295, 135] on button "Fullscreen" at bounding box center [297, 126] width 19 height 17
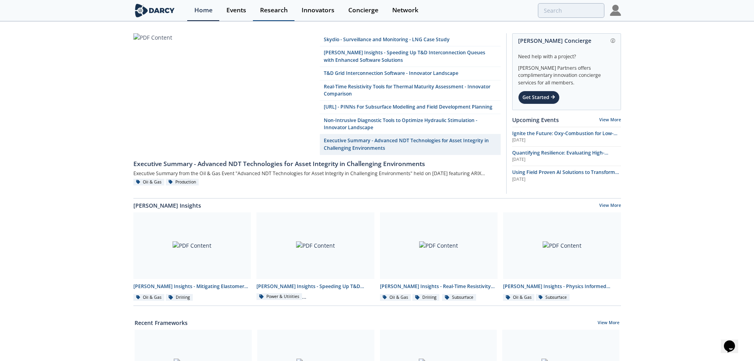
click at [278, 7] on div "Research" at bounding box center [274, 10] width 28 height 6
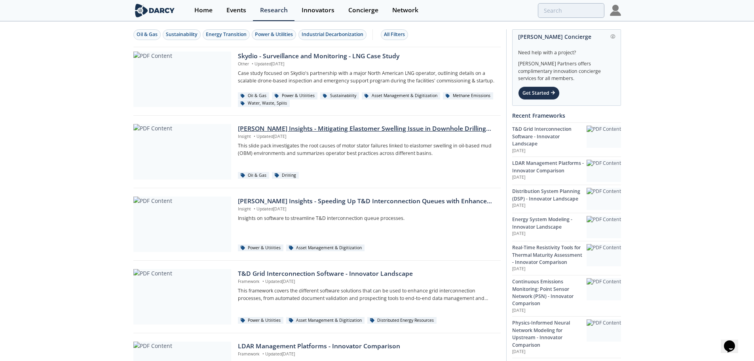
click at [269, 133] on p "Insight • Updated [DATE]" at bounding box center [366, 136] width 257 height 6
